Goal: Information Seeking & Learning: Learn about a topic

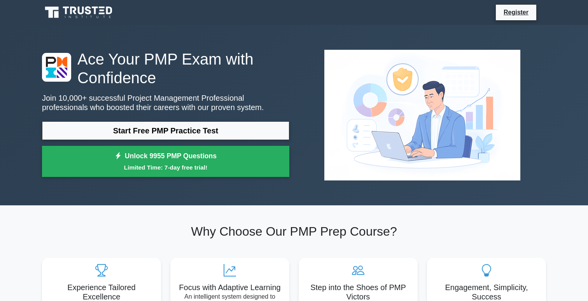
scroll to position [340, 0]
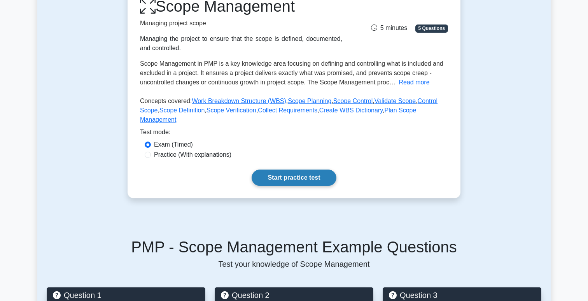
click at [301, 178] on link "Start practice test" at bounding box center [294, 178] width 84 height 16
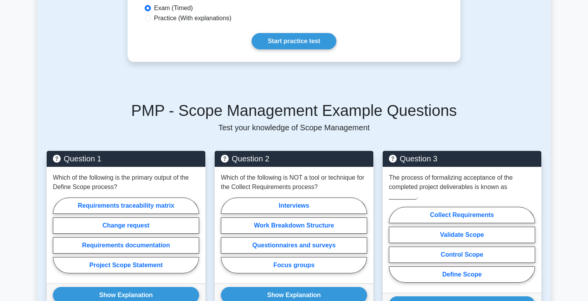
scroll to position [268, 0]
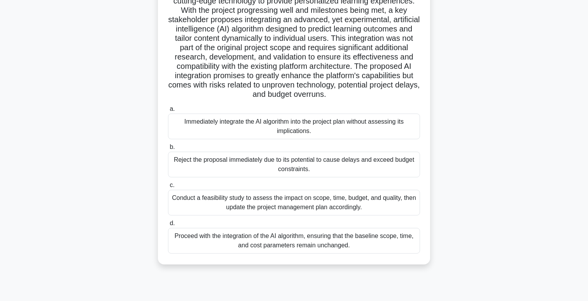
scroll to position [102, 0]
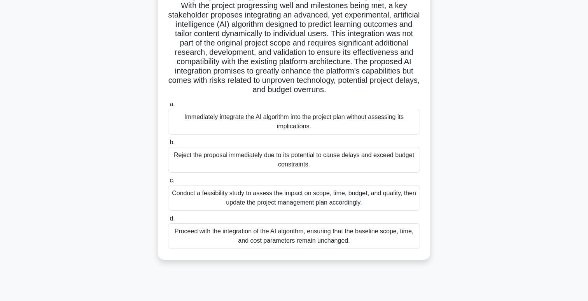
click at [279, 230] on div "Proceed with the integration of the AI algorithm, ensuring that the baseline sc…" at bounding box center [294, 236] width 252 height 26
click at [168, 221] on input "d. Proceed with the integration of the AI algorithm, ensuring that the baseline…" at bounding box center [168, 218] width 0 height 5
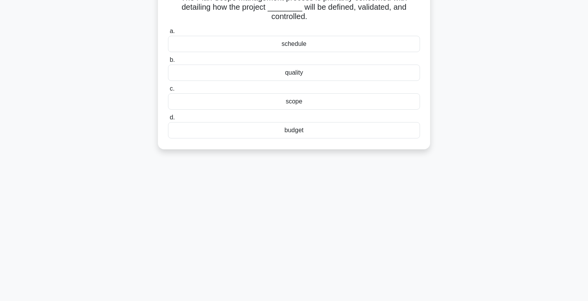
scroll to position [0, 0]
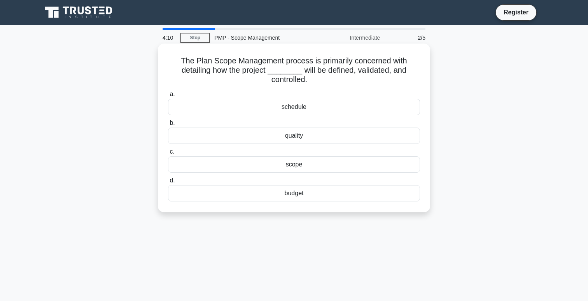
click at [305, 105] on div "schedule" at bounding box center [294, 107] width 252 height 16
click at [168, 97] on input "a. schedule" at bounding box center [168, 94] width 0 height 5
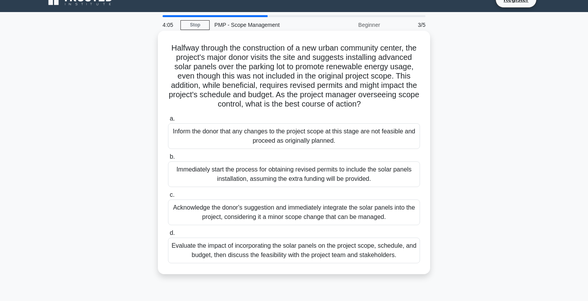
scroll to position [21, 0]
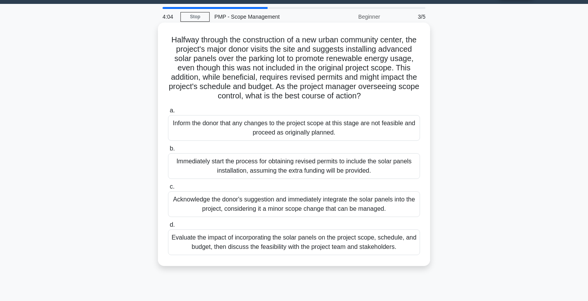
click at [298, 197] on div "Acknowledge the donor's suggestion and immediately integrate the solar panels i…" at bounding box center [294, 204] width 252 height 26
click at [168, 189] on input "c. Acknowledge the donor's suggestion and immediately integrate the solar panel…" at bounding box center [168, 186] width 0 height 5
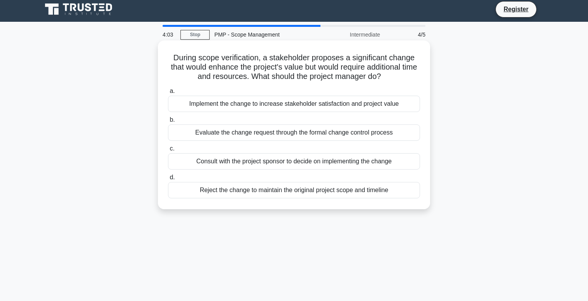
scroll to position [0, 0]
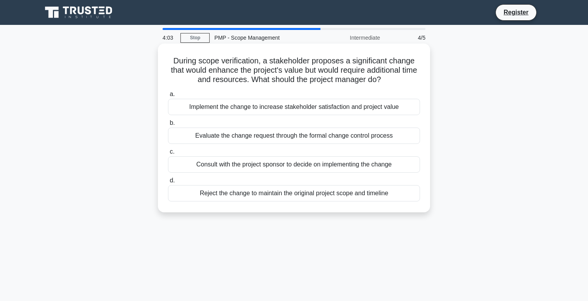
click at [293, 163] on div "Consult with the project sponsor to decide on implementing the change" at bounding box center [294, 164] width 252 height 16
click at [168, 154] on input "c. Consult with the project sponsor to decide on implementing the change" at bounding box center [168, 151] width 0 height 5
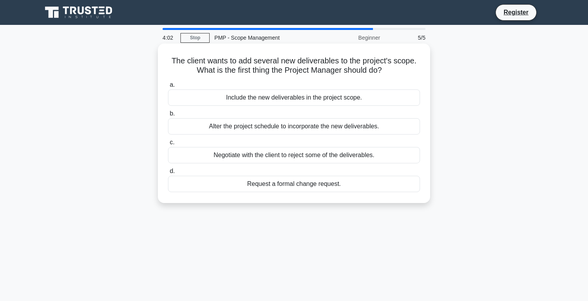
click at [285, 98] on div "Include the new deliverables in the project scope." at bounding box center [294, 97] width 252 height 16
click at [168, 88] on input "a. Include the new deliverables in the project scope." at bounding box center [168, 84] width 0 height 5
